Goal: Find specific page/section: Find specific page/section

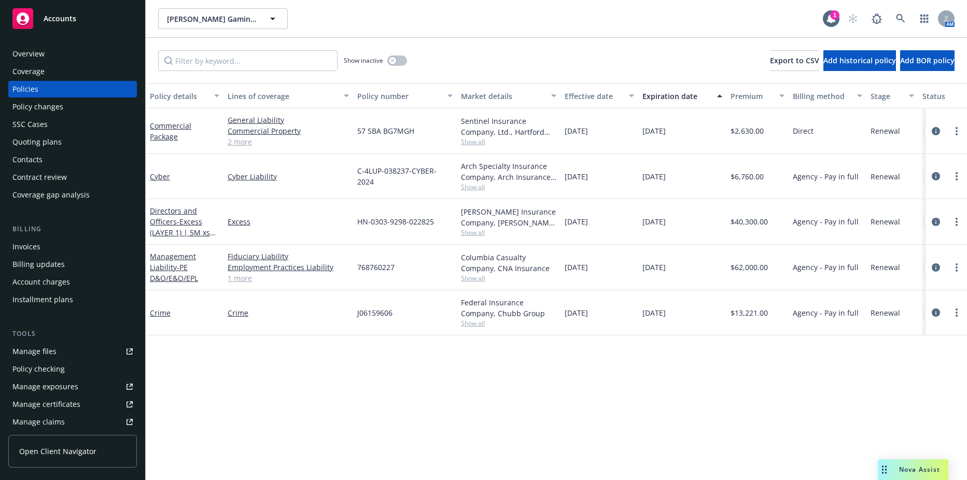
click at [227, 4] on div "[PERSON_NAME] Gaming Partners, LP. [PERSON_NAME] Gaming Partners, LP. 1 AM" at bounding box center [556, 18] width 821 height 37
click at [225, 19] on span "[PERSON_NAME] Gaming Partners, LP." at bounding box center [212, 18] width 90 height 11
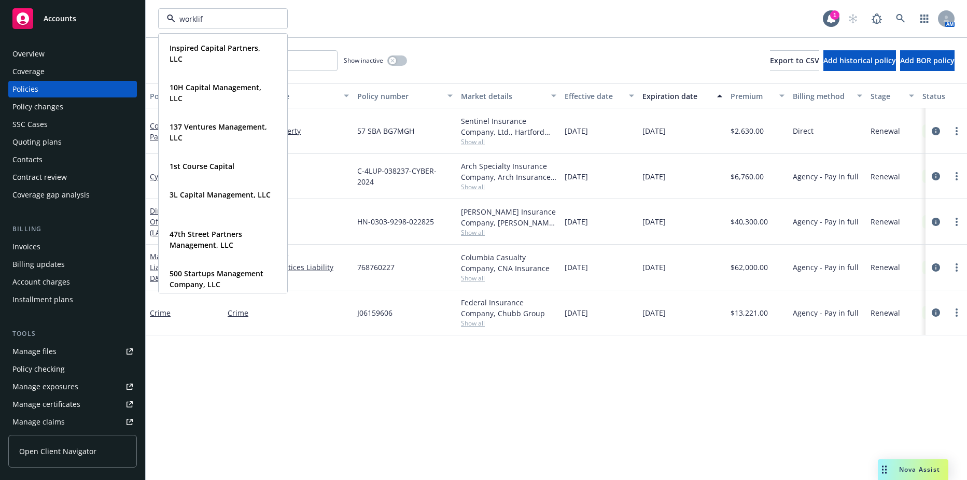
type input "worklife"
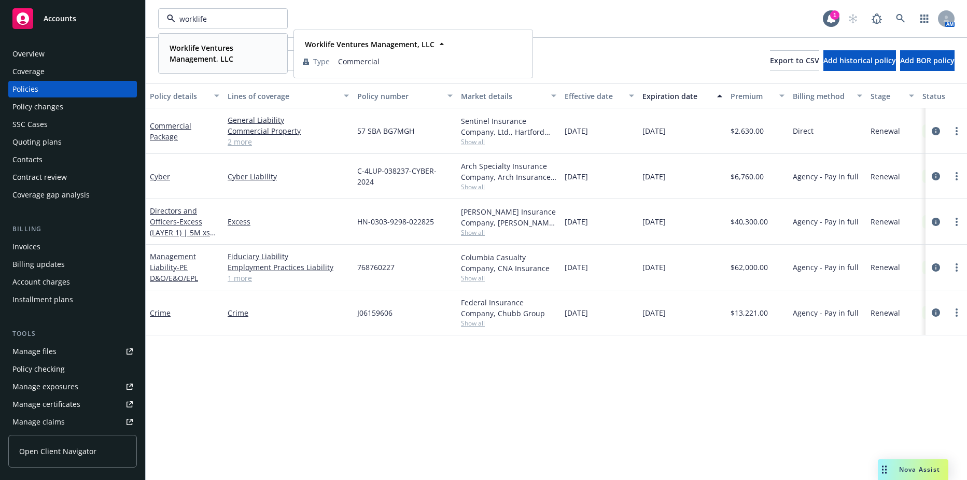
click at [206, 51] on strong "Worklife Ventures Management, LLC" at bounding box center [202, 53] width 64 height 21
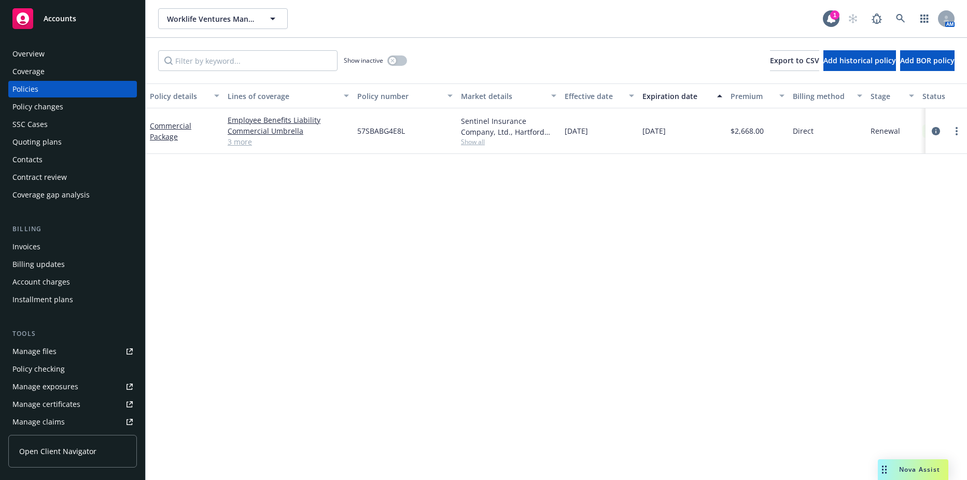
click at [395, 58] on div "Show inactive" at bounding box center [375, 60] width 63 height 21
click at [394, 58] on div "button" at bounding box center [392, 60] width 7 height 7
